Goal: Information Seeking & Learning: Learn about a topic

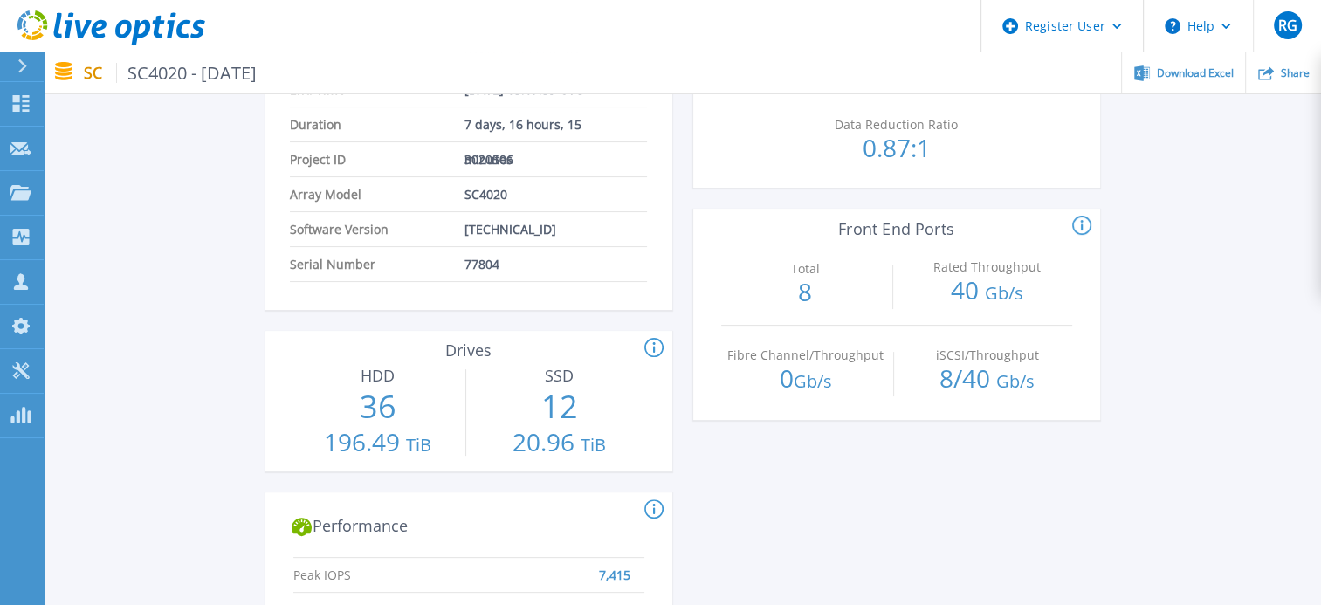
scroll to position [396, 0]
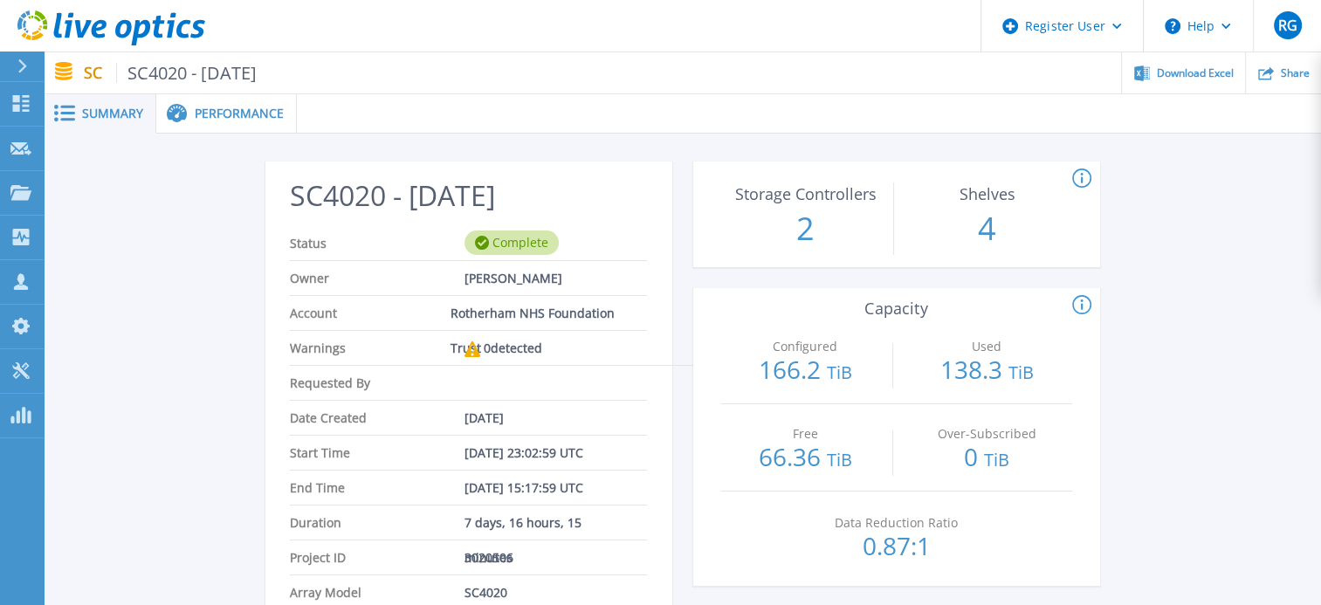
click at [231, 108] on span "Performance" at bounding box center [239, 113] width 89 height 12
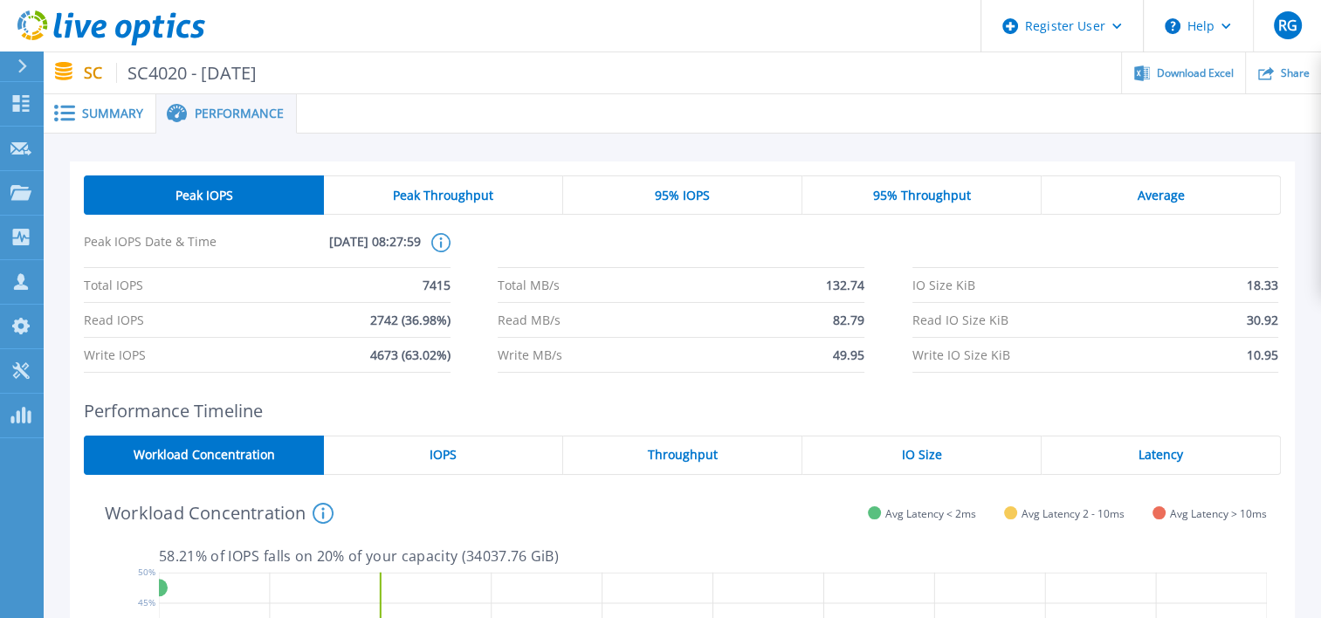
click at [1184, 196] on div "Average" at bounding box center [1161, 195] width 239 height 39
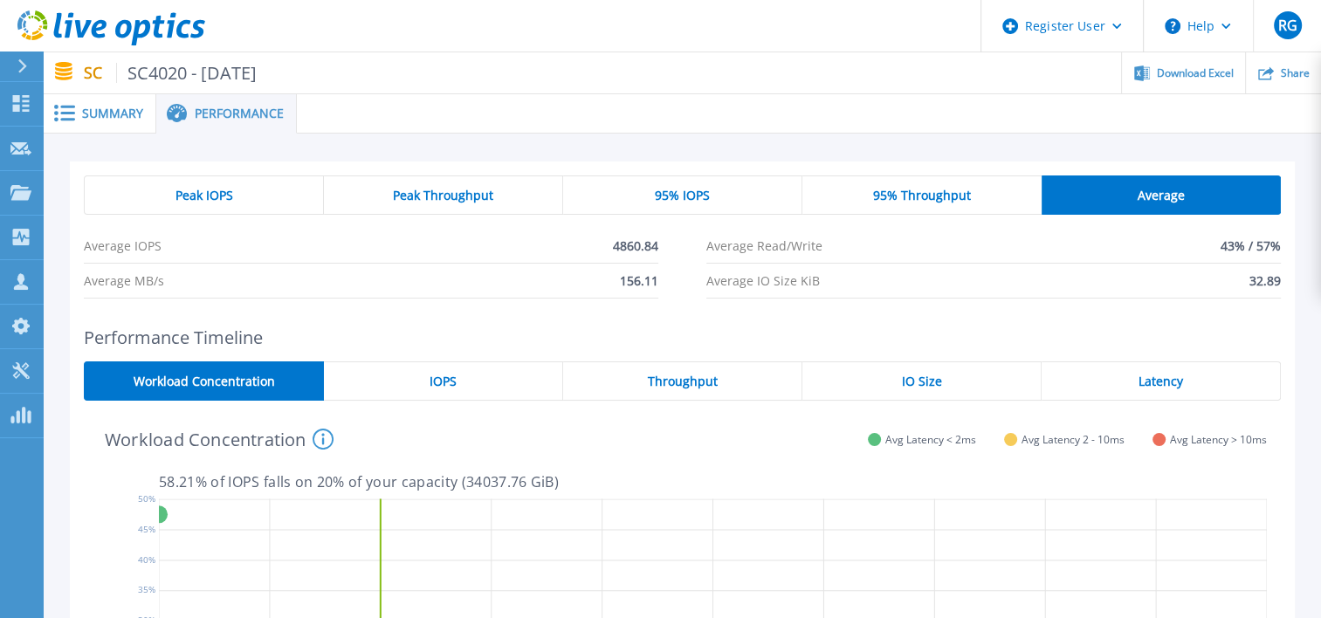
click at [468, 197] on span "Peak Throughput" at bounding box center [443, 196] width 100 height 14
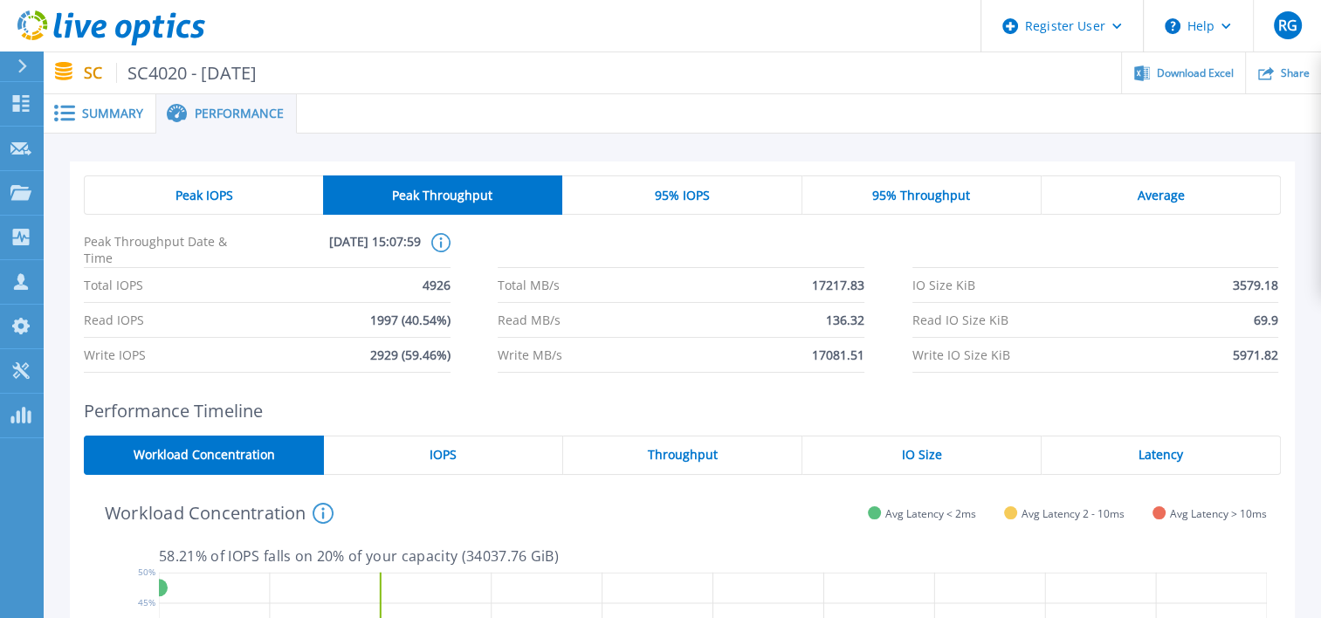
click at [643, 199] on div "95% IOPS" at bounding box center [681, 195] width 239 height 39
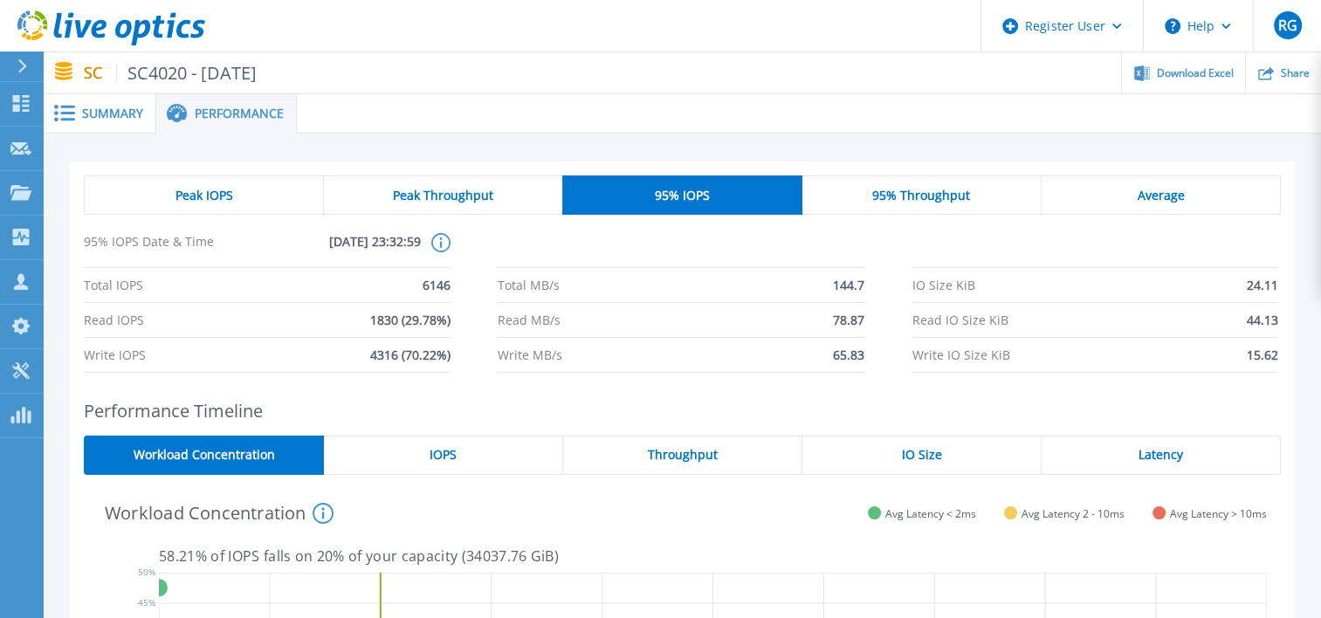
click at [256, 202] on div "Peak IOPS" at bounding box center [204, 195] width 240 height 39
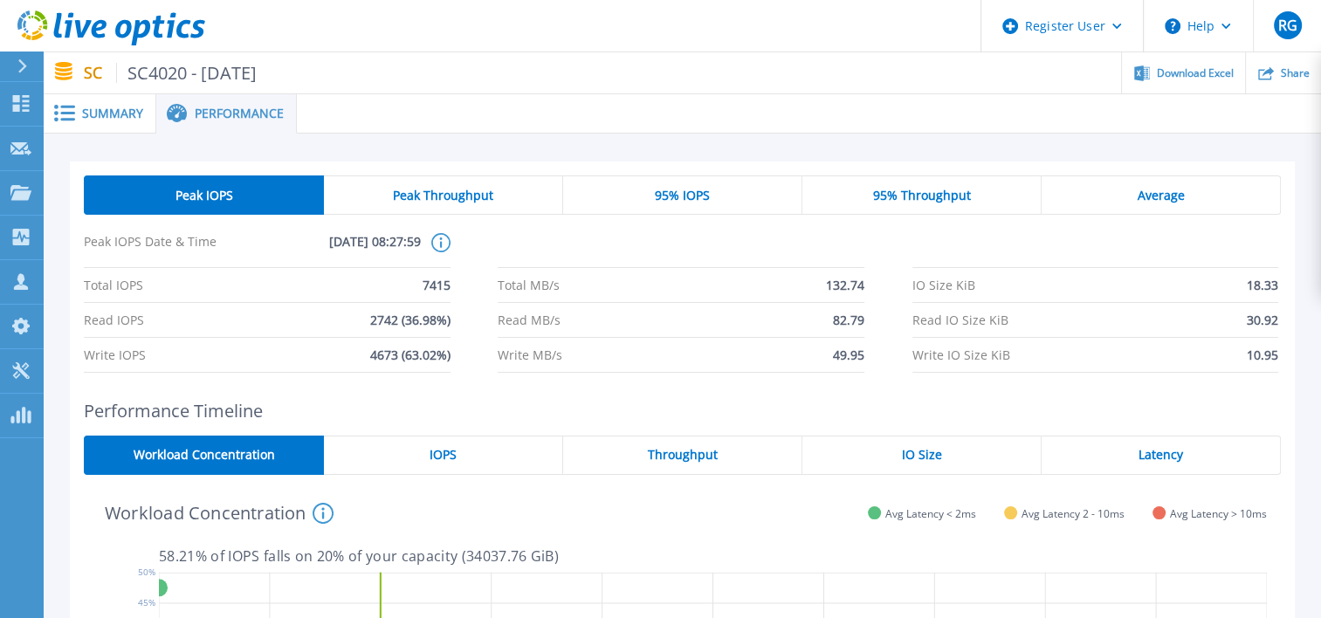
click at [667, 194] on span "95% IOPS" at bounding box center [682, 196] width 55 height 14
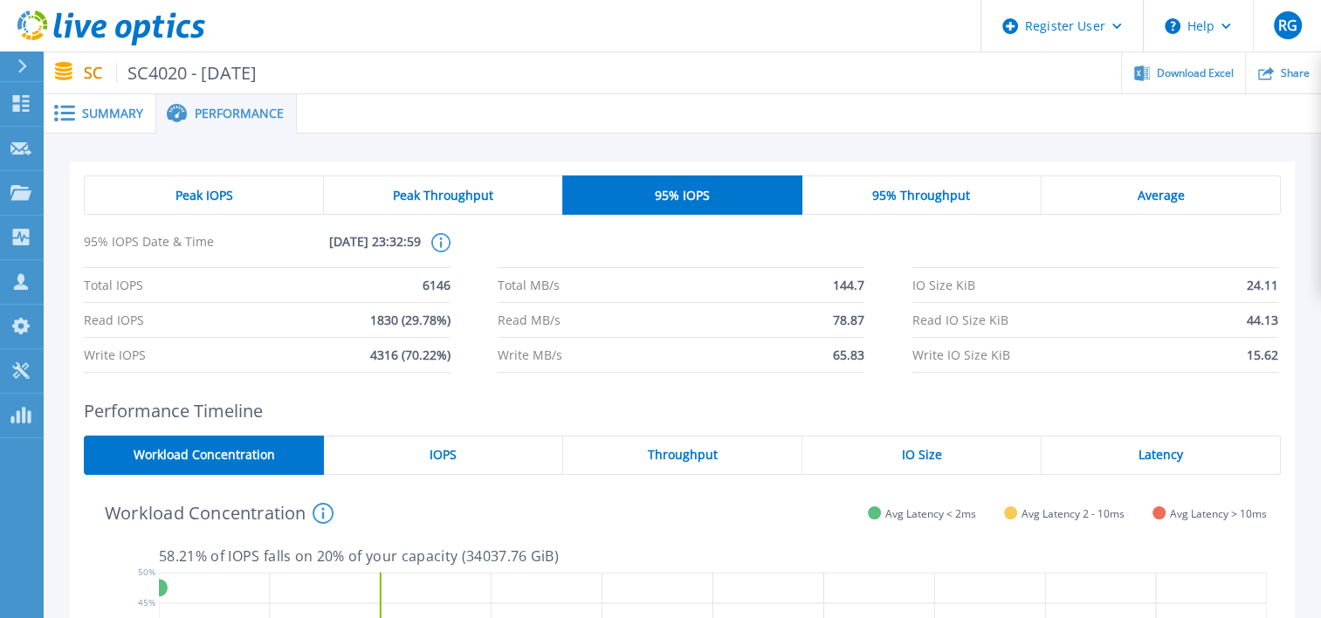
click at [196, 210] on div "Peak IOPS" at bounding box center [204, 195] width 240 height 39
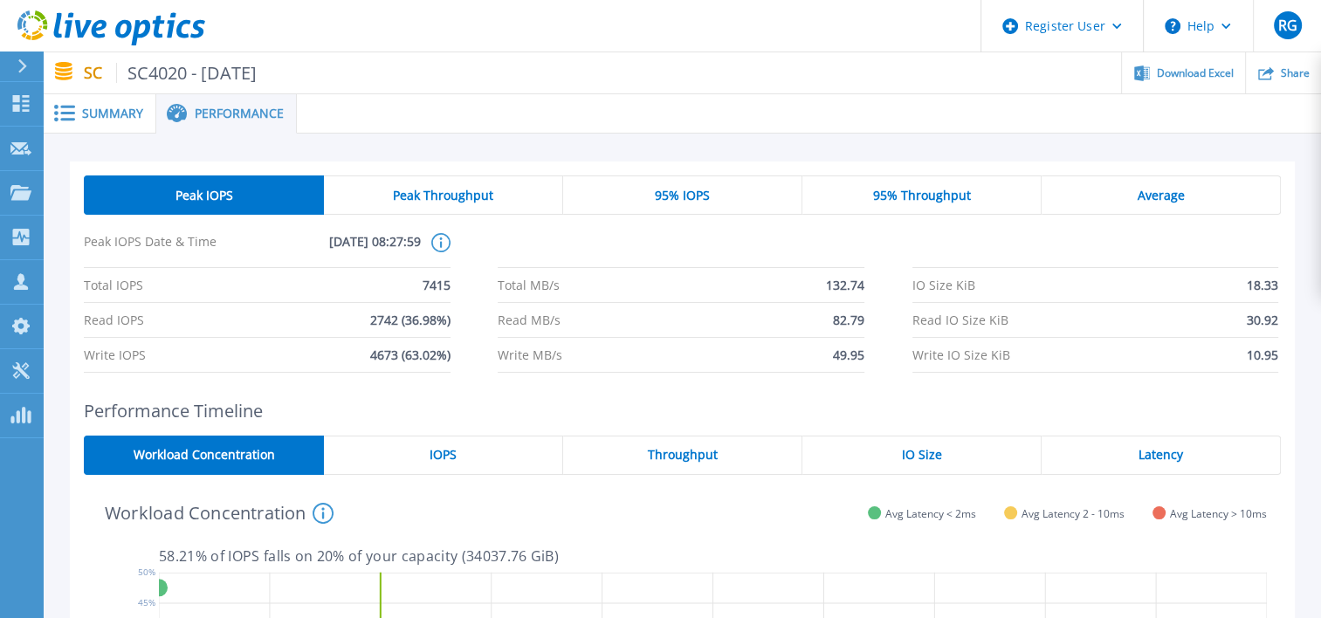
click at [628, 196] on div "95% IOPS" at bounding box center [682, 195] width 239 height 39
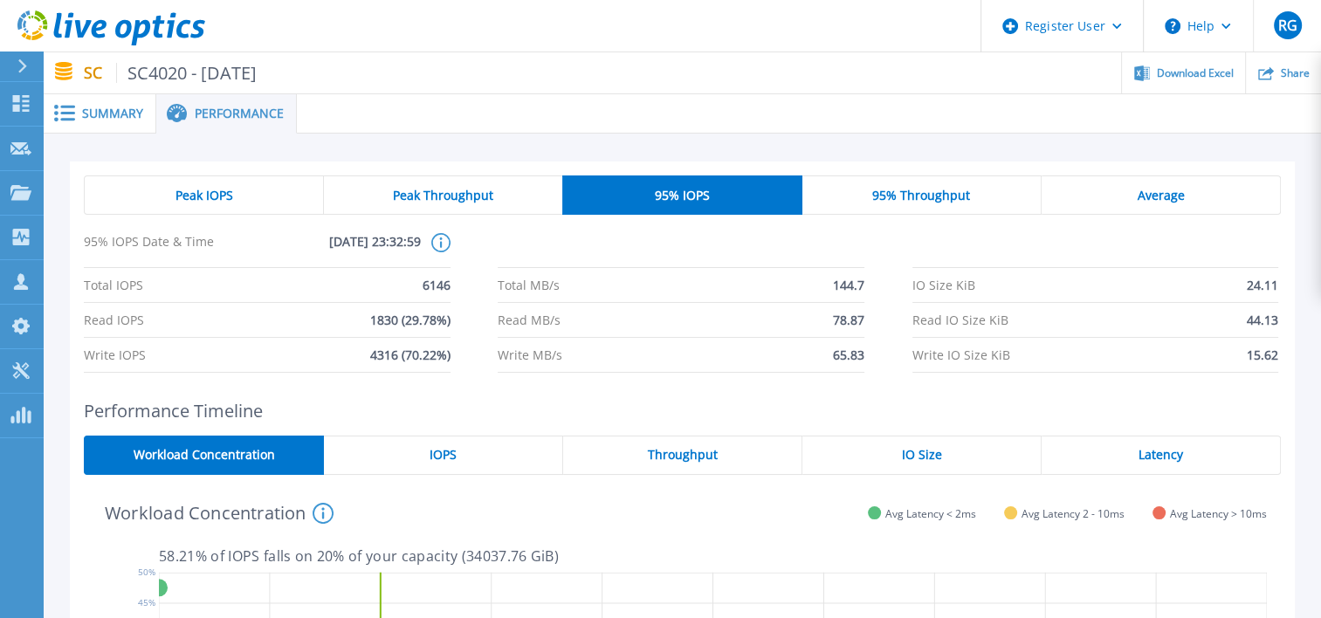
click at [1176, 189] on span "Average" at bounding box center [1160, 196] width 47 height 14
